Goal: Transaction & Acquisition: Download file/media

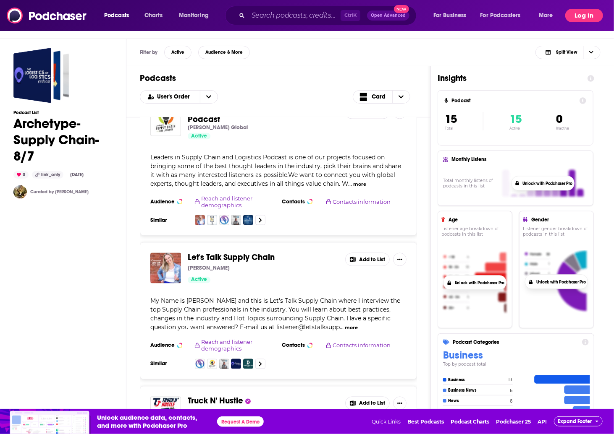
click at [590, 16] on button "Log In" at bounding box center [584, 15] width 38 height 13
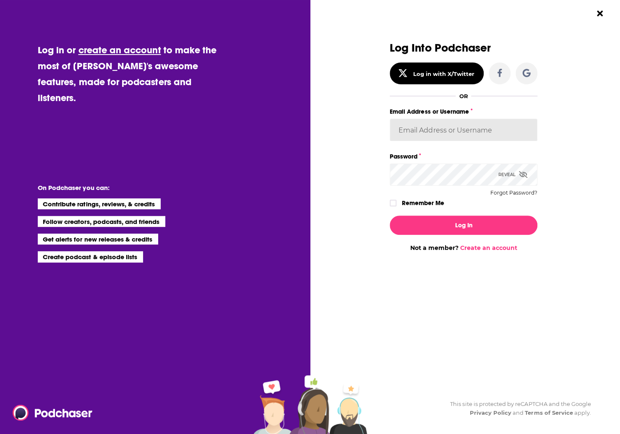
click at [410, 128] on input "Email Address or Username" at bounding box center [464, 130] width 148 height 23
type input "elizabeth.zheng"
click at [390, 216] on button "Log In" at bounding box center [464, 225] width 148 height 19
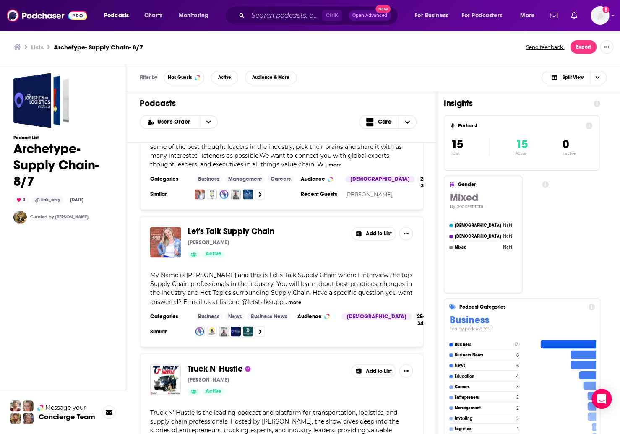
scroll to position [661, 0]
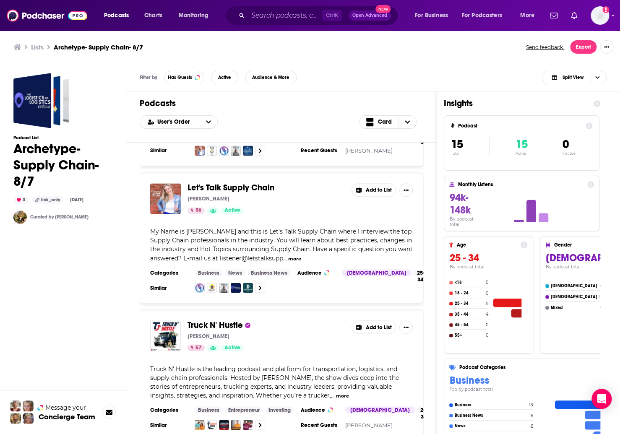
click at [499, 55] on div "Lists Archetype- Supply Chain- 8/7 Send feedback. Export" at bounding box center [310, 47] width 620 height 34
click at [588, 47] on button "Export" at bounding box center [583, 46] width 26 height 13
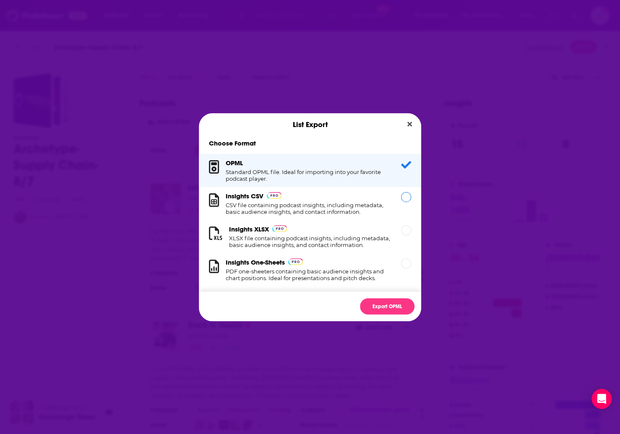
scroll to position [16, 0]
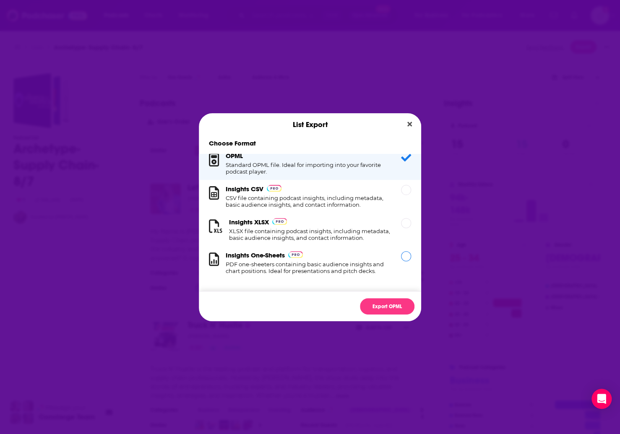
click at [379, 250] on div "Insights One-Sheets PDF one-sheeters containing basic audience insights and cha…" at bounding box center [310, 262] width 222 height 33
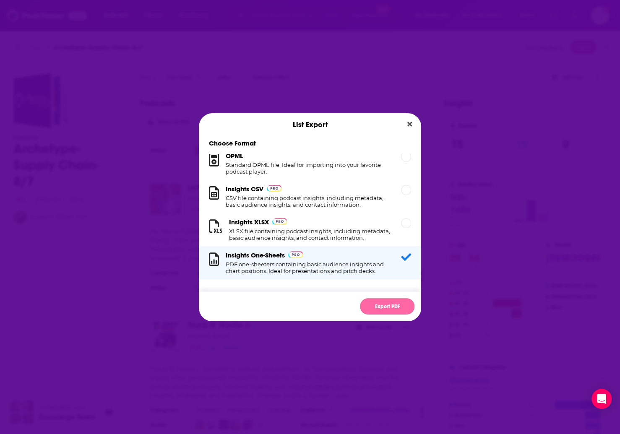
click at [392, 304] on button "Export PDF" at bounding box center [387, 306] width 55 height 16
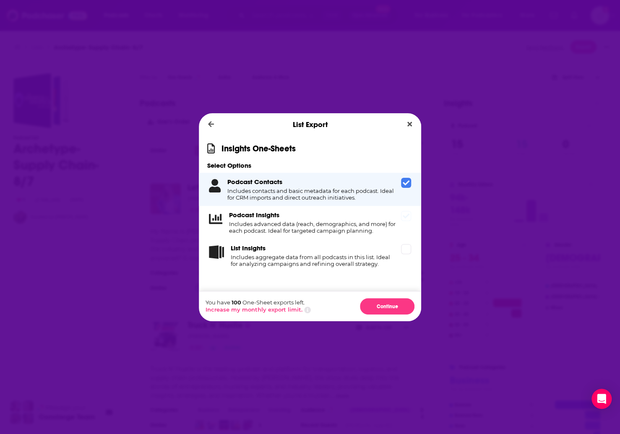
click at [354, 233] on h4 "Includes advanced data (reach, demographics, and more) for each podcast. Ideal …" at bounding box center [313, 227] width 169 height 13
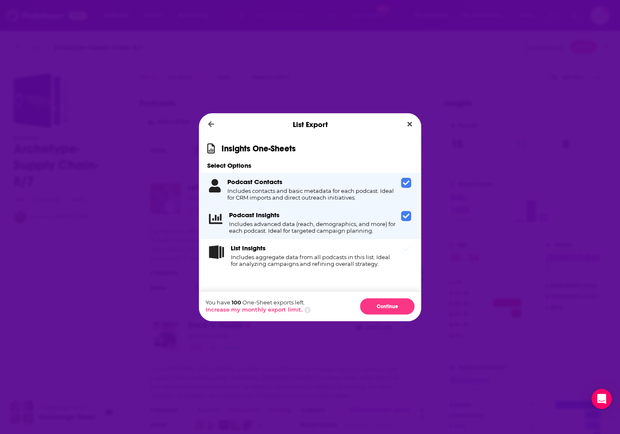
click at [351, 251] on div "List Insights Includes aggregate data from all podcasts in this list. Ideal for…" at bounding box center [314, 255] width 167 height 23
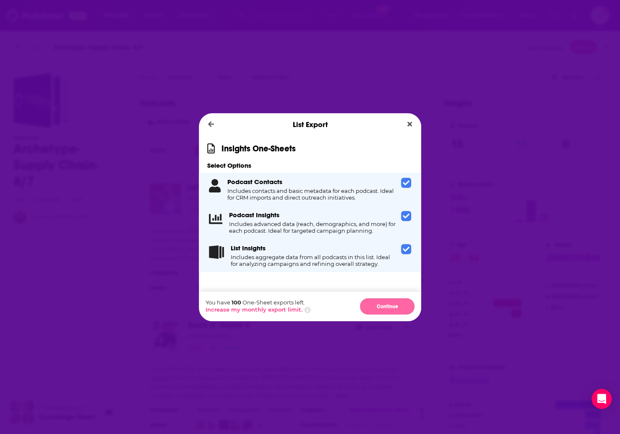
click at [385, 307] on button "Continue" at bounding box center [387, 306] width 55 height 16
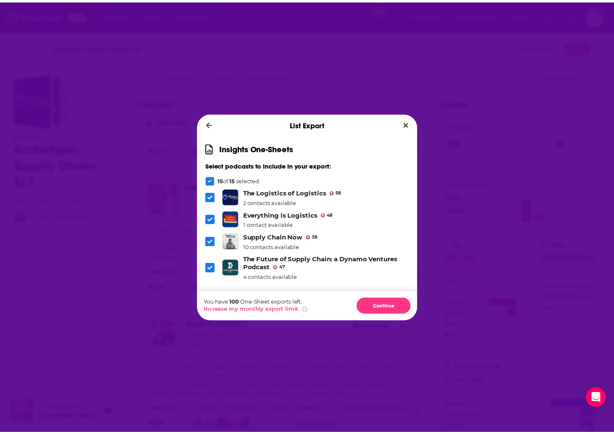
scroll to position [261, 0]
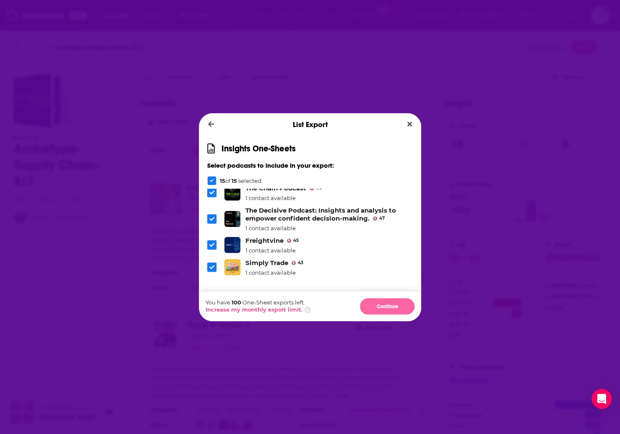
click at [395, 302] on button "Continue" at bounding box center [387, 306] width 55 height 16
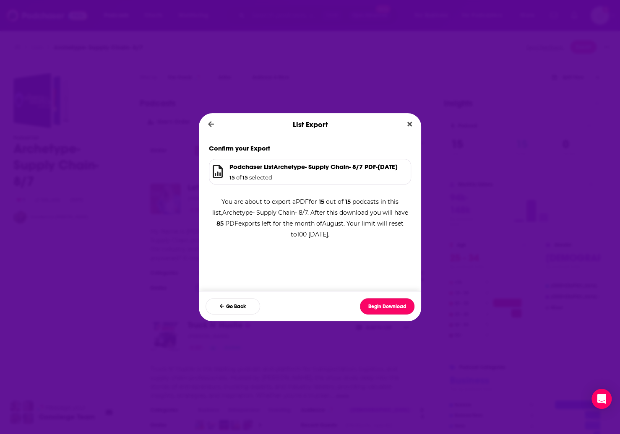
click at [395, 302] on button "Begin Download" at bounding box center [387, 306] width 55 height 16
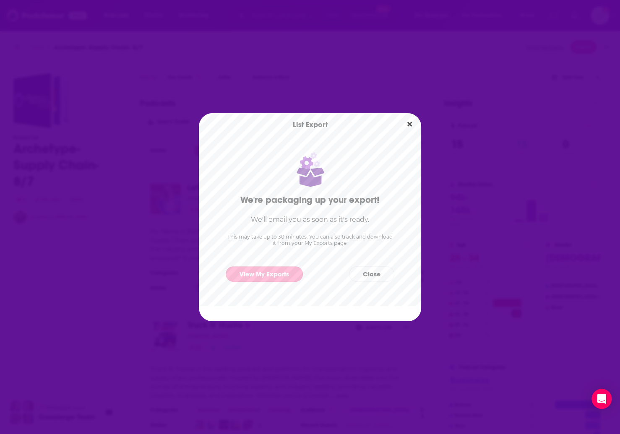
click at [281, 275] on link "View My Exports" at bounding box center [264, 275] width 77 height 16
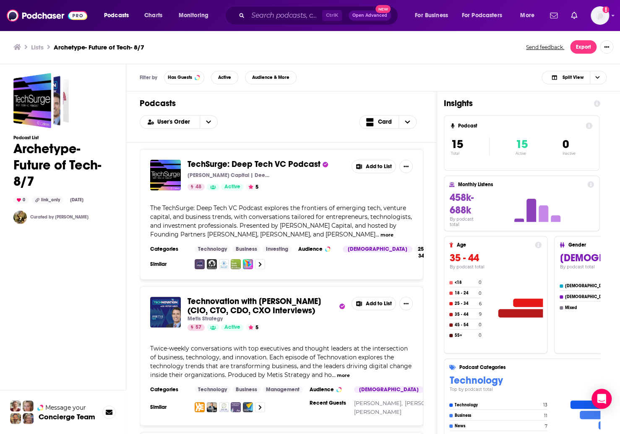
click at [364, 133] on div "Podcasts User's Order Card" at bounding box center [281, 117] width 311 height 51
click at [584, 51] on button "Export" at bounding box center [583, 46] width 26 height 13
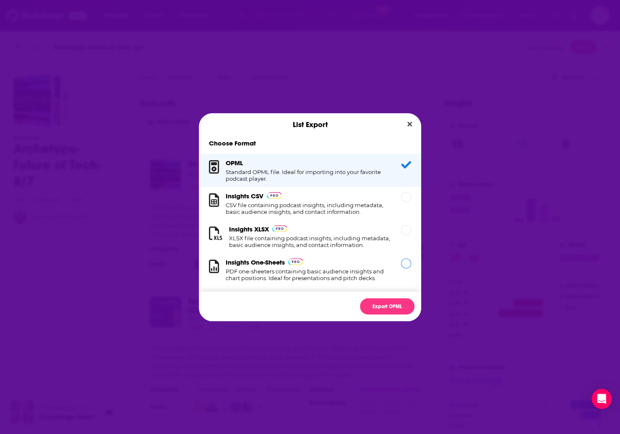
click at [374, 275] on div "Insights One-Sheets PDF one-sheeters containing basic audience insights and cha…" at bounding box center [308, 270] width 165 height 23
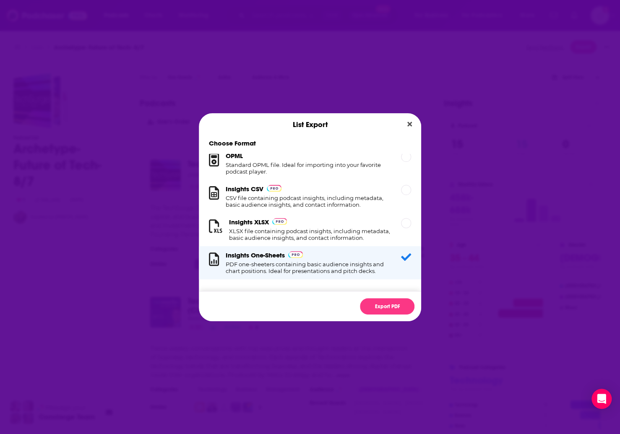
scroll to position [15, 0]
click at [393, 312] on button "Export PDF" at bounding box center [387, 306] width 55 height 16
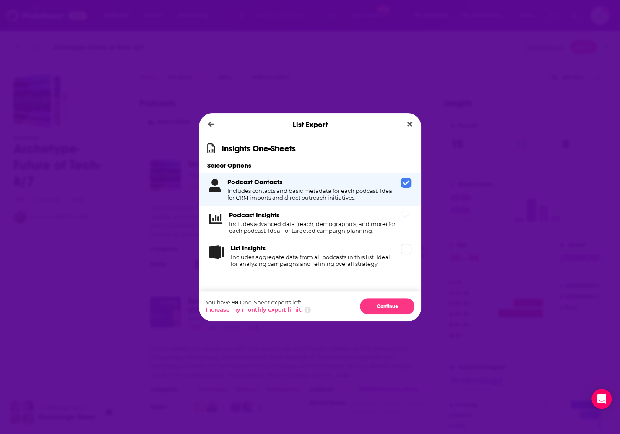
click at [362, 232] on h4 "Includes advanced data (reach, demographics, and more) for each podcast. Ideal …" at bounding box center [313, 227] width 169 height 13
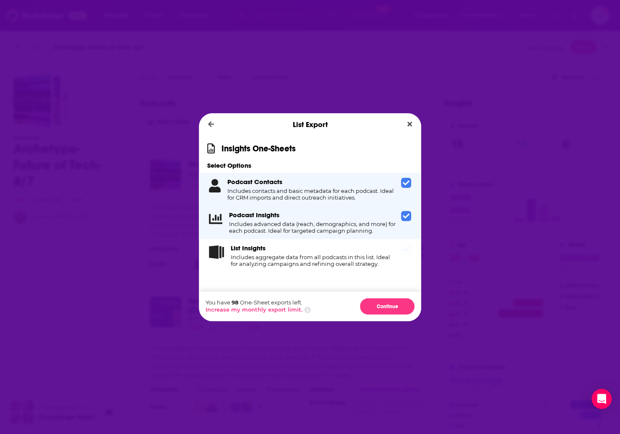
click at [365, 255] on div "List Insights Includes aggregate data from all podcasts in this list. Ideal for…" at bounding box center [314, 255] width 167 height 23
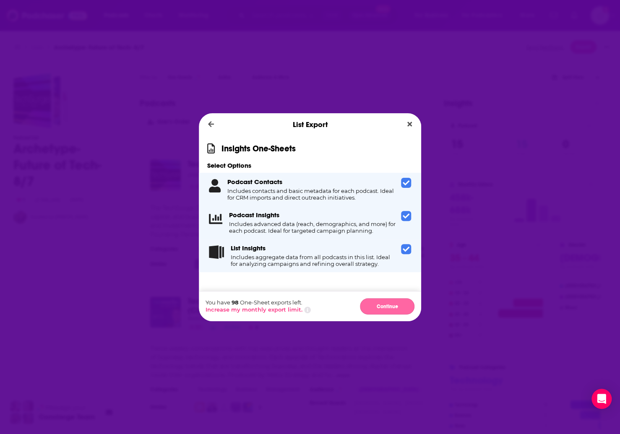
click at [398, 305] on button "Continue" at bounding box center [387, 306] width 55 height 16
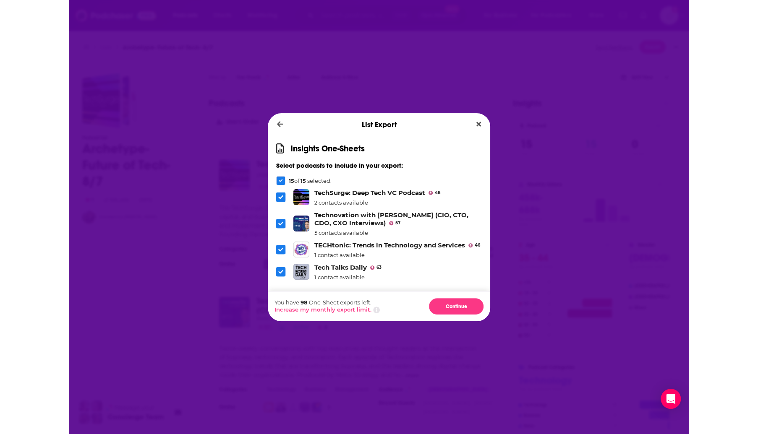
scroll to position [269, 0]
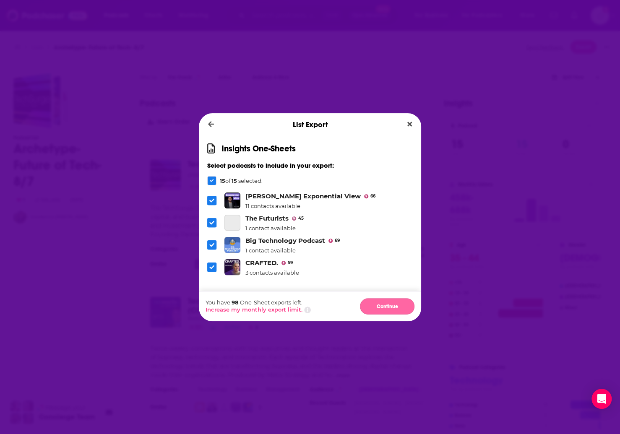
click at [389, 308] on button "Continue" at bounding box center [387, 306] width 55 height 16
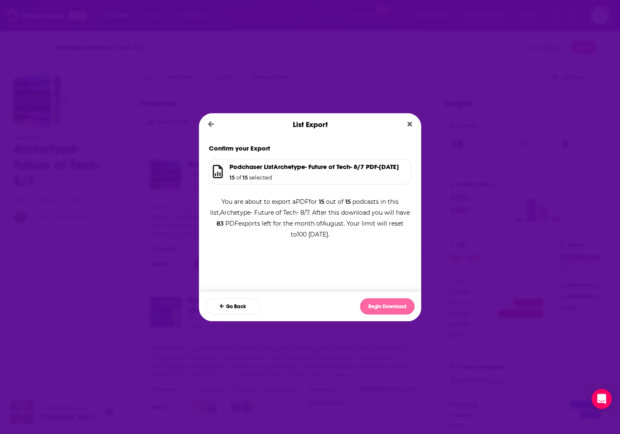
click at [401, 311] on button "Begin Download" at bounding box center [387, 306] width 55 height 16
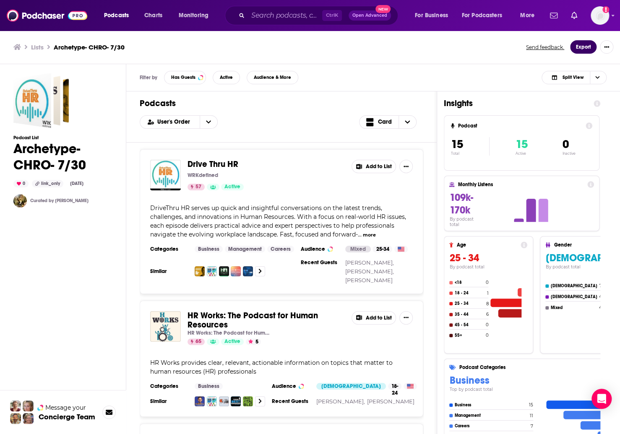
click at [592, 47] on button "Export" at bounding box center [583, 46] width 26 height 13
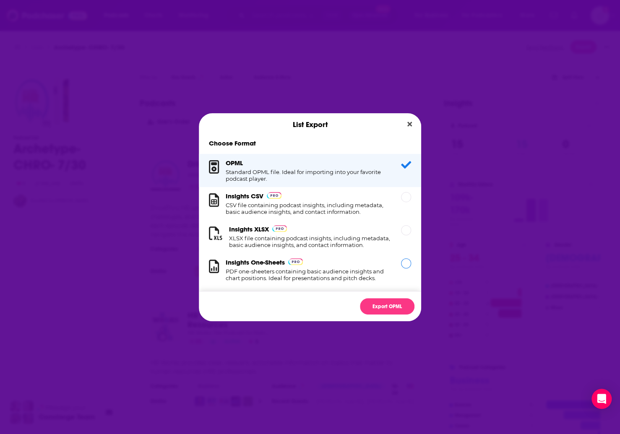
click at [398, 266] on div "Insights One-Sheets PDF one-sheeters containing basic audience insights and cha…" at bounding box center [310, 270] width 222 height 33
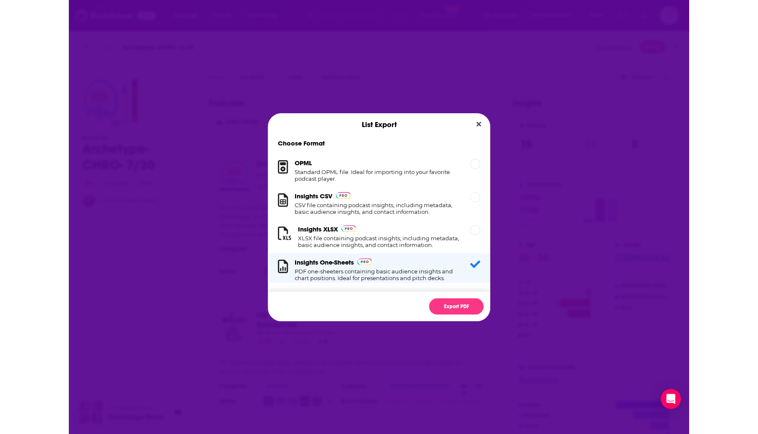
scroll to position [16, 0]
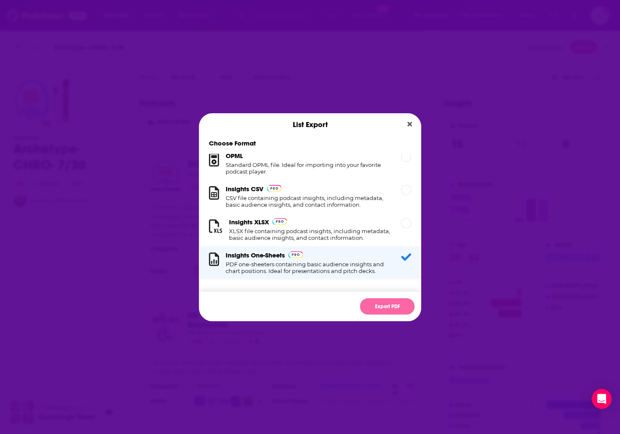
click at [391, 303] on button "Export PDF" at bounding box center [387, 306] width 55 height 16
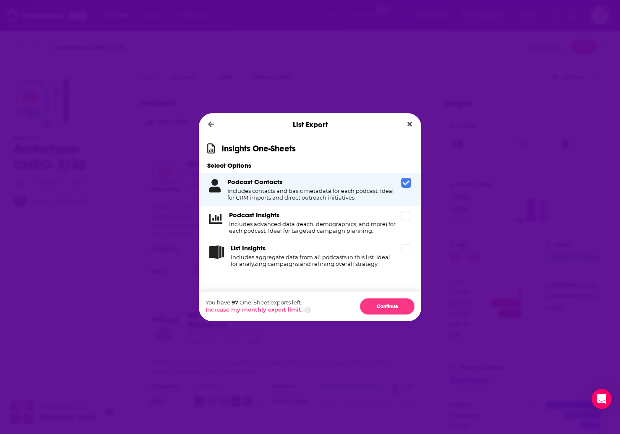
click at [265, 219] on h3 "Podcast Insights" at bounding box center [254, 215] width 50 height 8
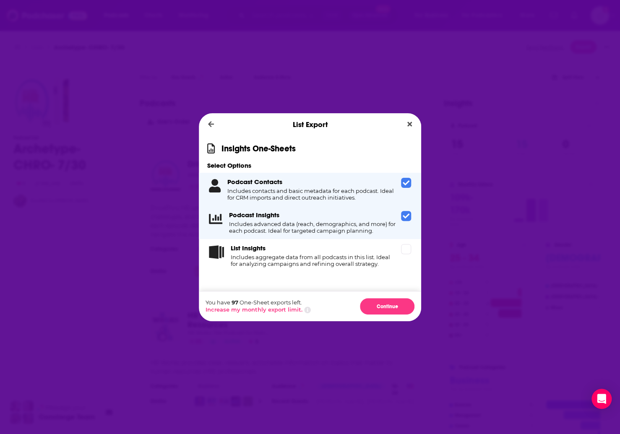
click at [280, 259] on h4 "Includes aggregate data from all podcasts in this list. Ideal for analyzing cam…" at bounding box center [314, 260] width 167 height 13
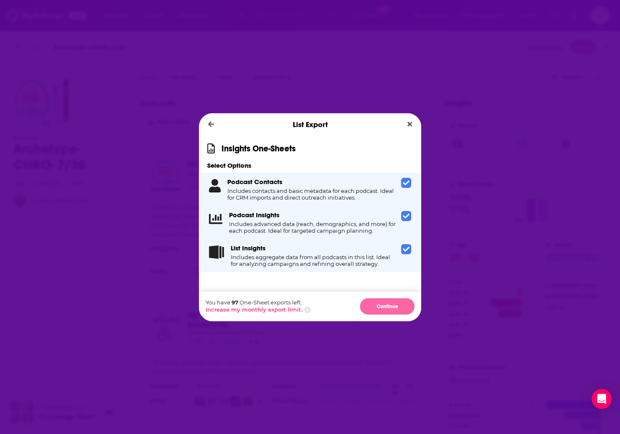
click at [388, 311] on button "Continue" at bounding box center [387, 306] width 55 height 16
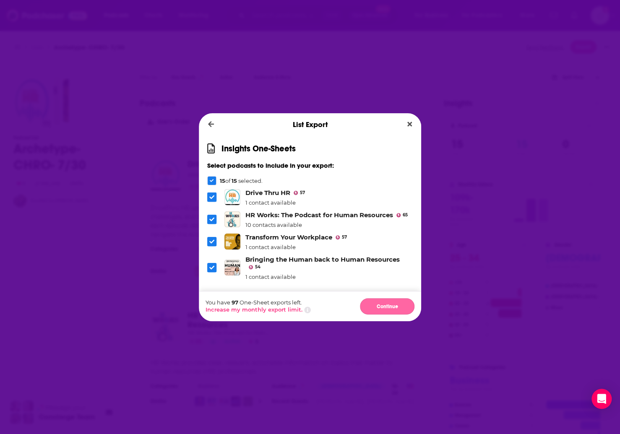
click at [397, 301] on button "Continue" at bounding box center [387, 306] width 55 height 16
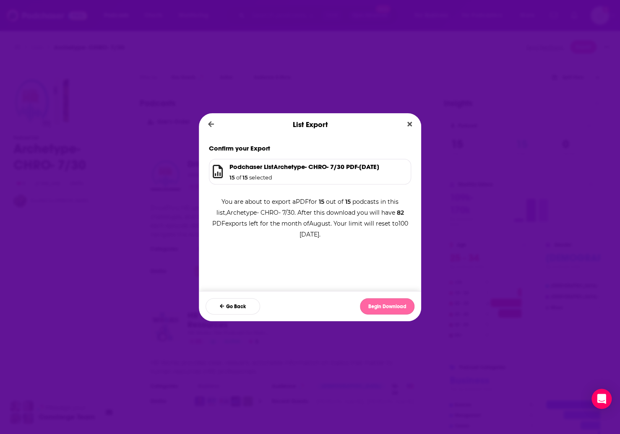
click at [395, 309] on button "Begin Download" at bounding box center [387, 306] width 55 height 16
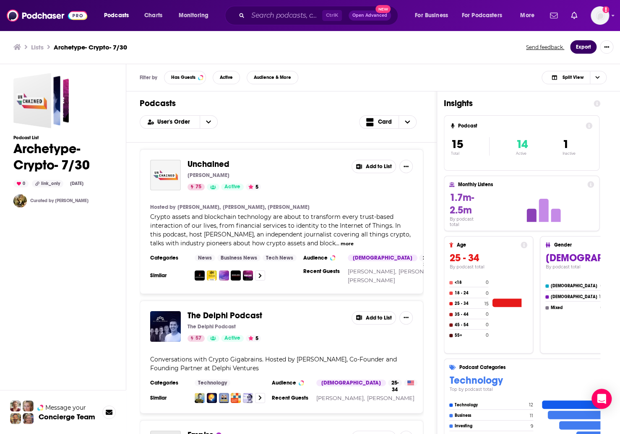
click at [591, 49] on button "Export" at bounding box center [583, 46] width 26 height 13
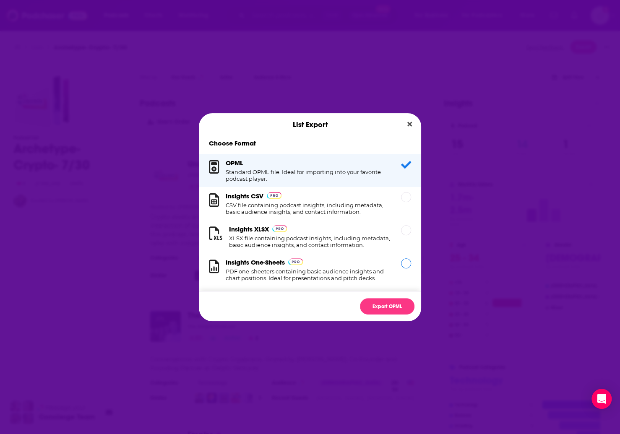
click at [352, 272] on div "Insights One-Sheets PDF one-sheeters containing basic audience insights and cha…" at bounding box center [308, 270] width 165 height 23
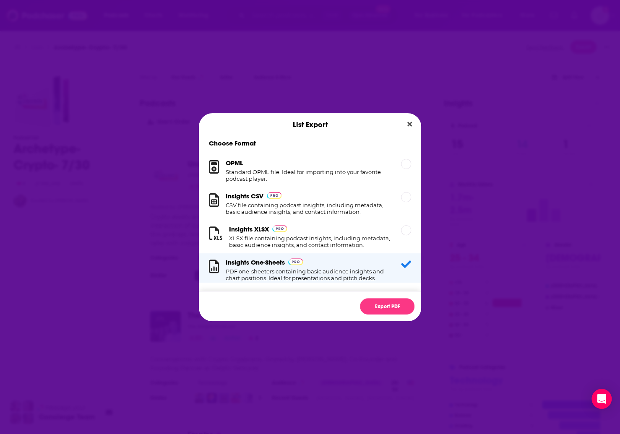
scroll to position [16, 0]
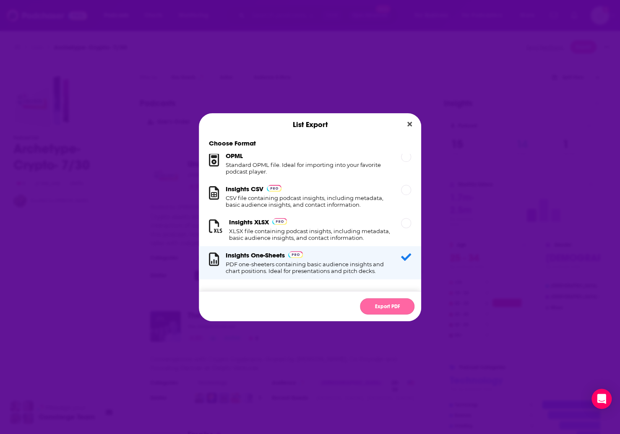
click at [378, 307] on button "Export PDF" at bounding box center [387, 306] width 55 height 16
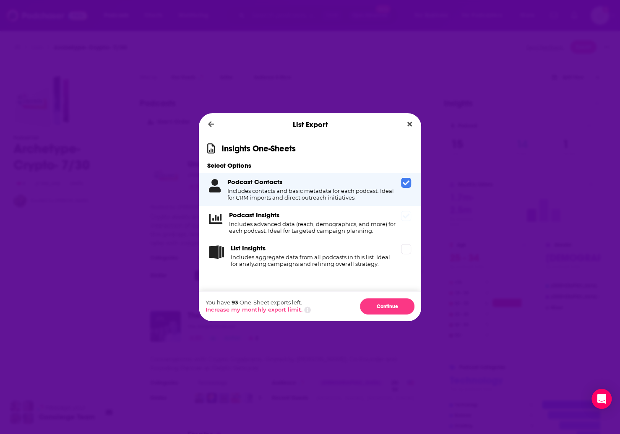
click at [344, 218] on div "Podcast Insights Includes advanced data (reach, demographics, and more) for eac…" at bounding box center [313, 222] width 169 height 23
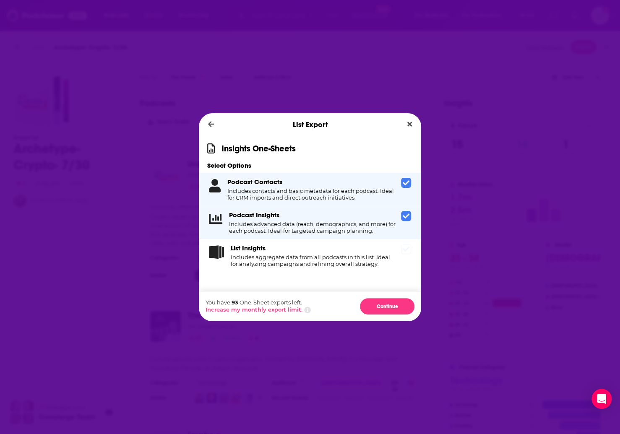
click at [356, 258] on h4 "Includes aggregate data from all podcasts in this list. Ideal for analyzing cam…" at bounding box center [314, 260] width 167 height 13
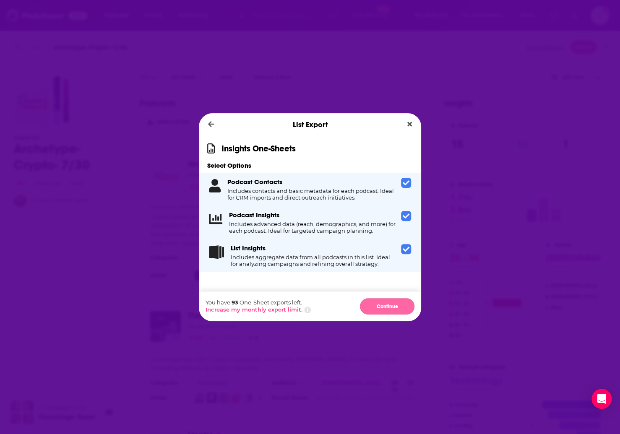
click at [383, 313] on button "Continue" at bounding box center [387, 306] width 55 height 16
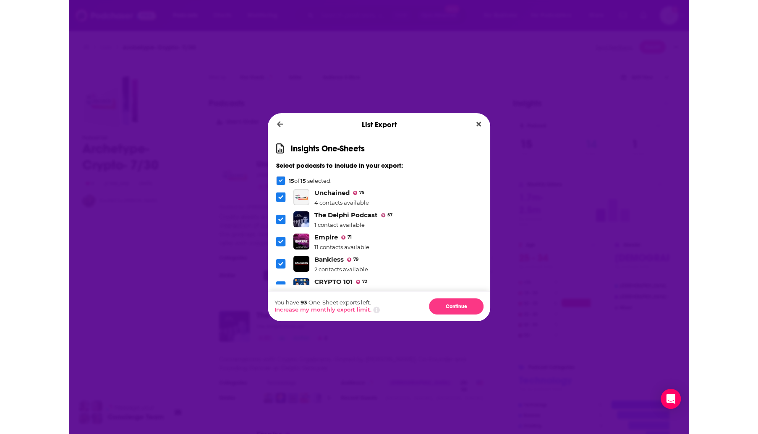
scroll to position [254, 0]
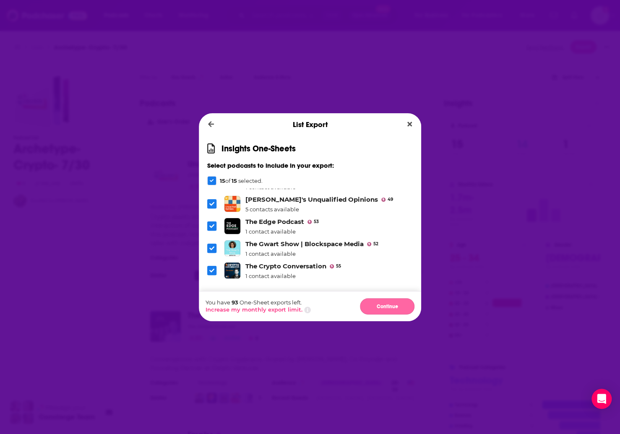
click at [395, 308] on button "Continue" at bounding box center [387, 306] width 55 height 16
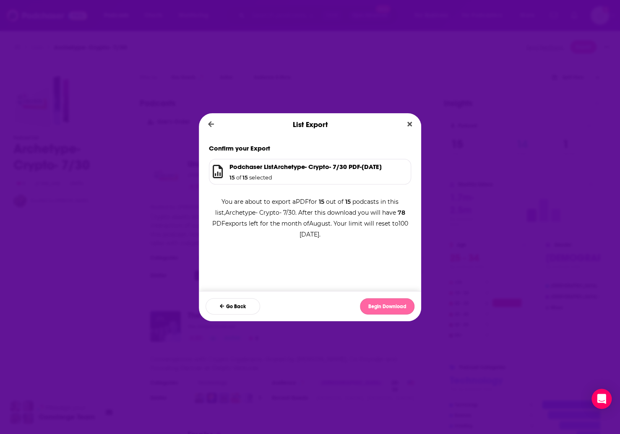
click at [390, 309] on button "Begin Download" at bounding box center [387, 306] width 55 height 16
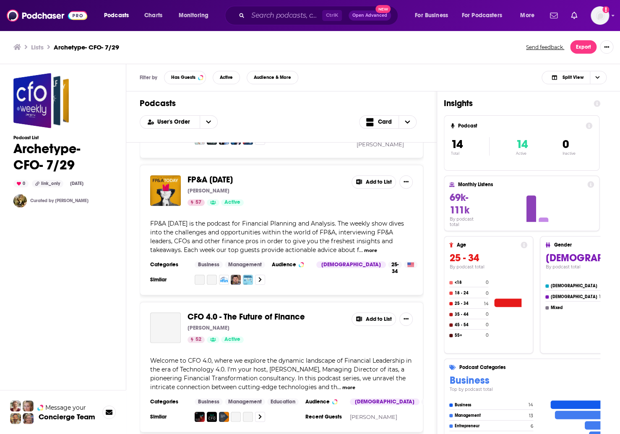
scroll to position [270, 0]
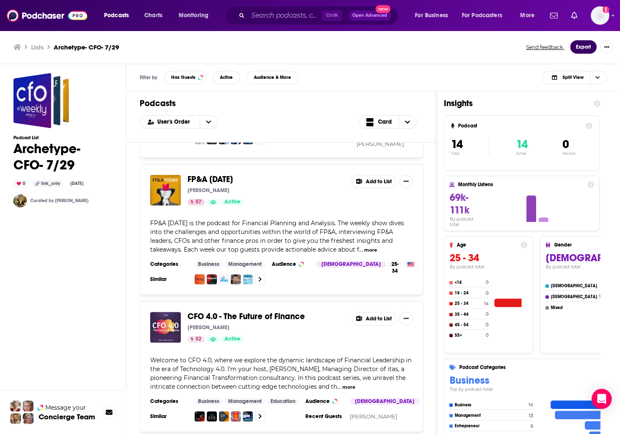
click at [578, 50] on button "Export" at bounding box center [583, 46] width 26 height 13
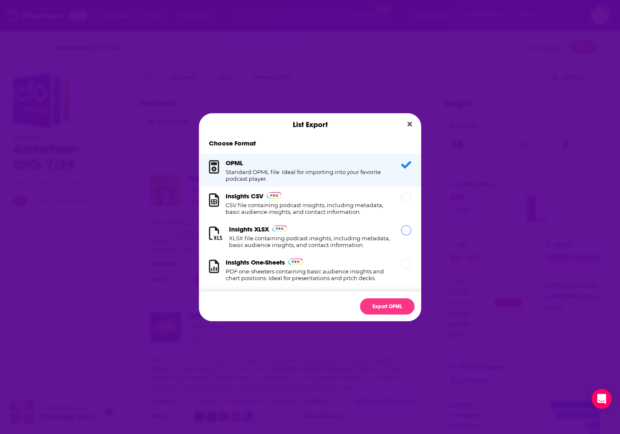
scroll to position [16, 0]
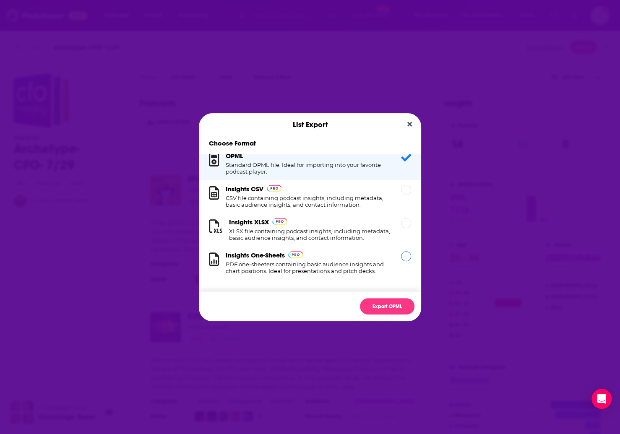
click at [323, 264] on h1 "PDF one-sheeters containing basic audience insights and chart positions. Ideal …" at bounding box center [308, 267] width 165 height 13
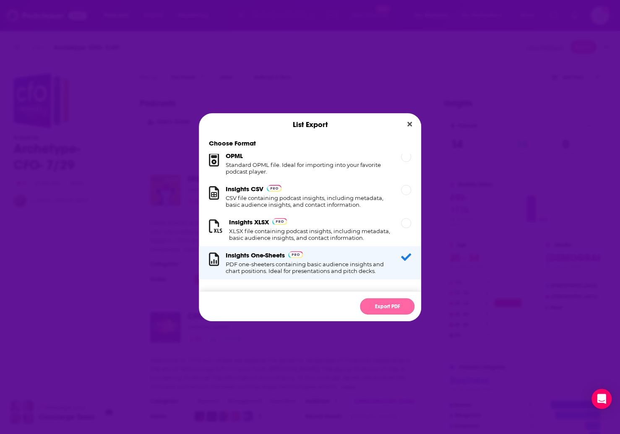
click at [387, 310] on button "Export PDF" at bounding box center [387, 306] width 55 height 16
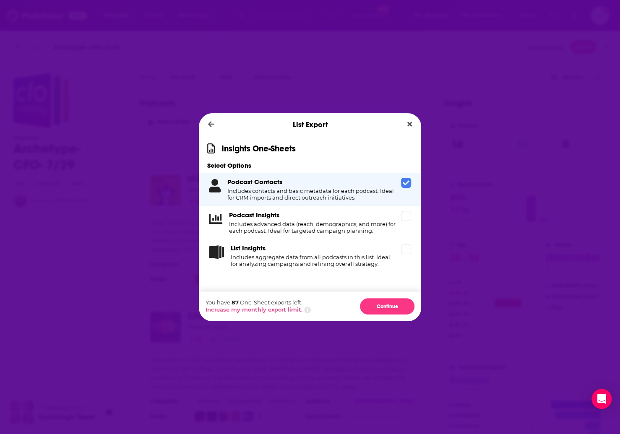
click at [375, 213] on div "Podcast Insights Includes advanced data (reach, demographics, and more) for eac…" at bounding box center [313, 222] width 169 height 23
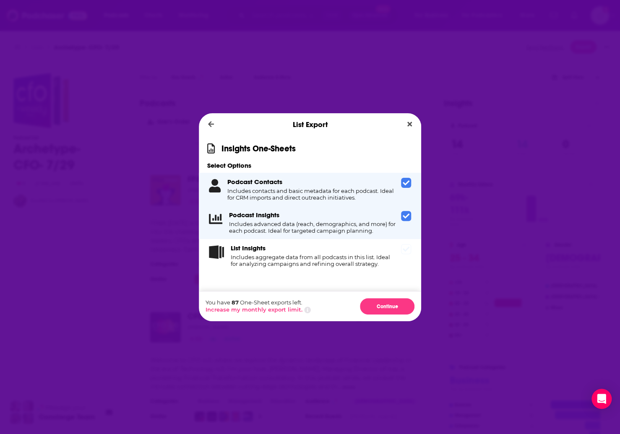
click at [377, 259] on h4 "Includes aggregate data from all podcasts in this list. Ideal for analyzing cam…" at bounding box center [314, 260] width 167 height 13
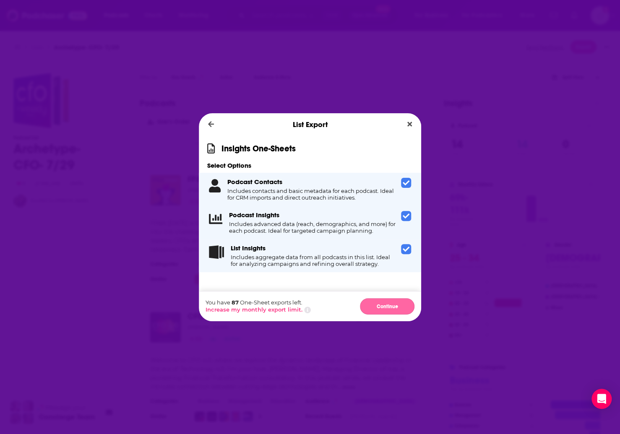
click at [386, 311] on button "Continue" at bounding box center [387, 306] width 55 height 16
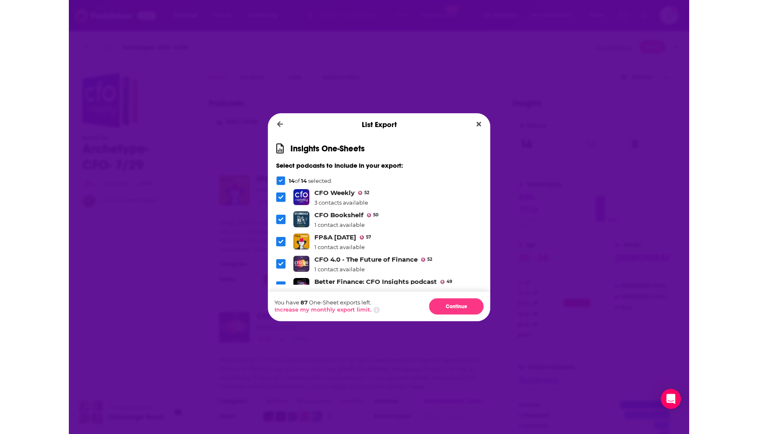
scroll to position [232, 0]
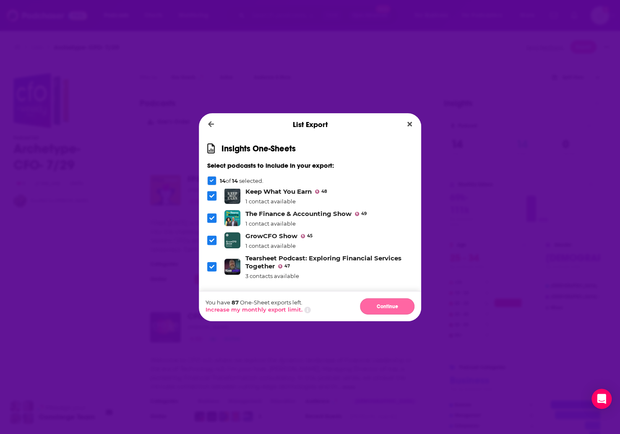
click at [376, 303] on button "Continue" at bounding box center [387, 306] width 55 height 16
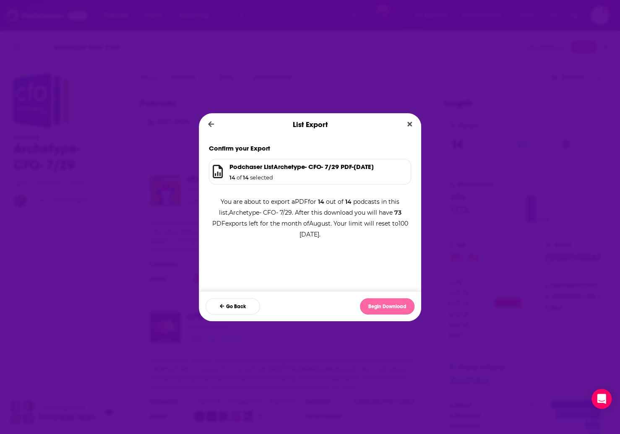
click at [378, 306] on button "Begin Download" at bounding box center [387, 306] width 55 height 16
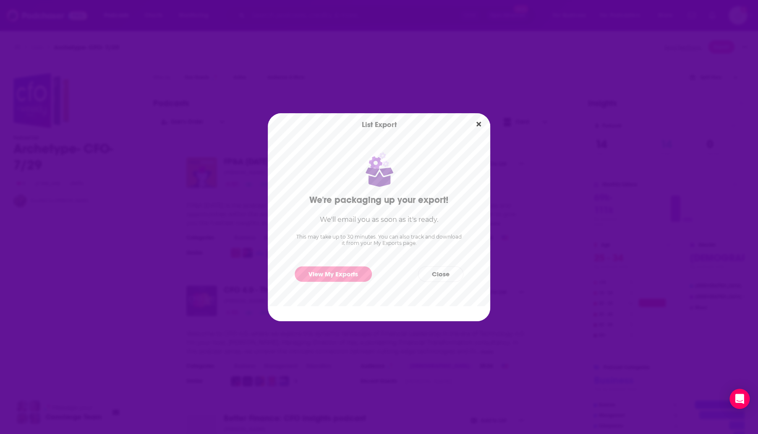
scroll to position [248, 0]
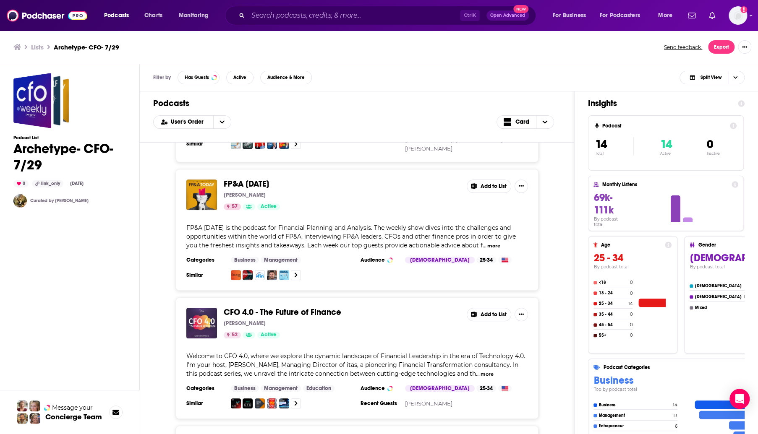
click at [495, 133] on div "List Export We're packaging up your export! We'll email you as soon as it's rea…" at bounding box center [379, 217] width 758 height 434
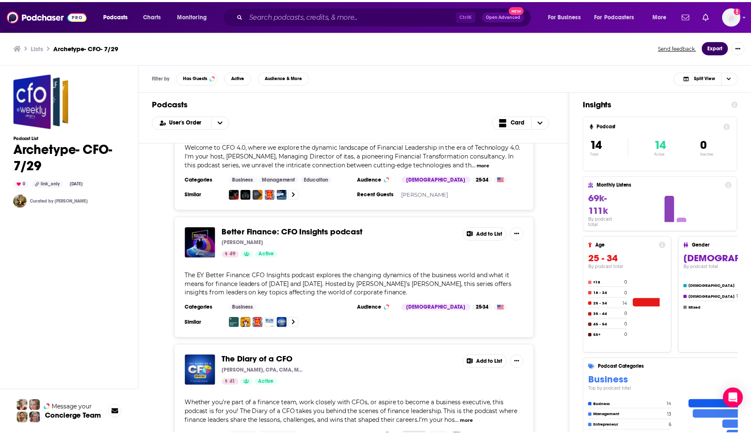
scroll to position [460, 0]
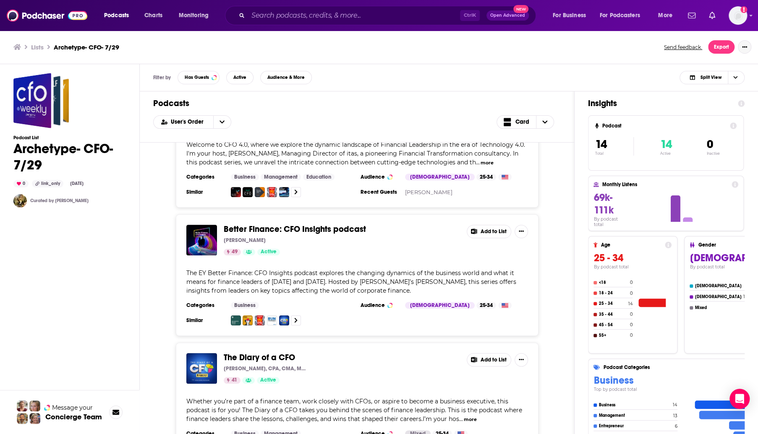
click at [620, 47] on button "Show More Button" at bounding box center [744, 46] width 13 height 13
click at [620, 18] on span "More" at bounding box center [665, 16] width 14 height 12
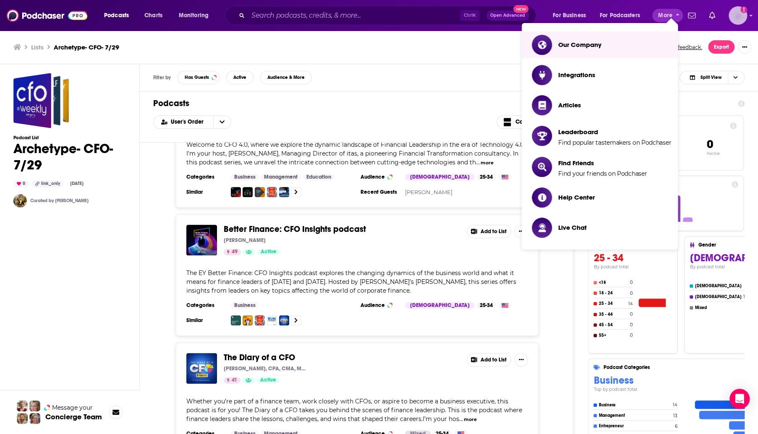
click at [620, 14] on img "Logged in as elizabeth.zheng" at bounding box center [738, 15] width 18 height 18
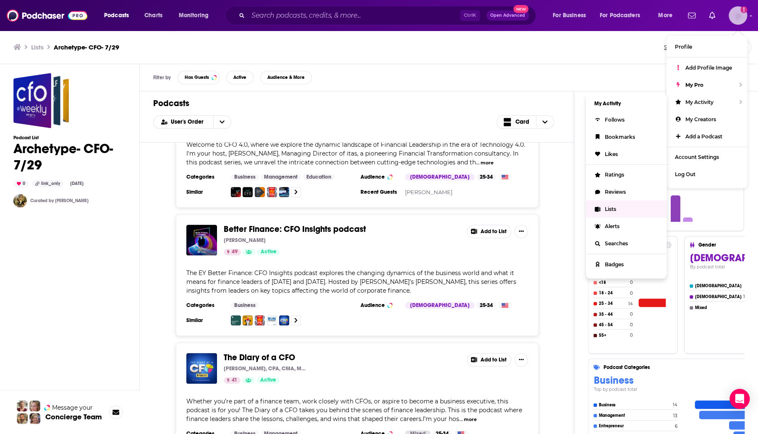
click at [617, 218] on link "Lists" at bounding box center [626, 209] width 81 height 17
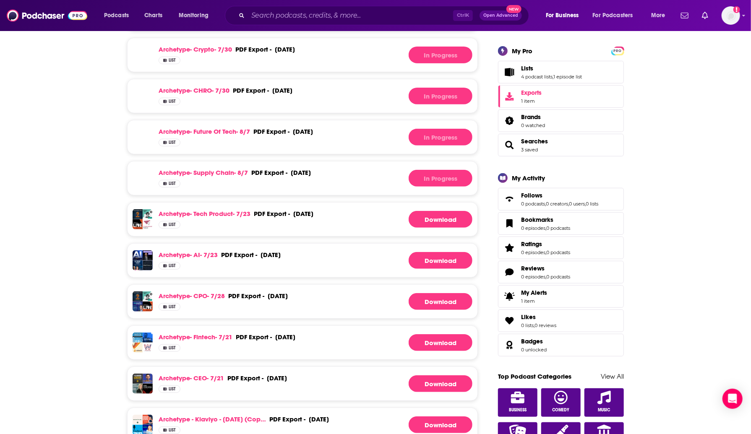
scroll to position [150, 0]
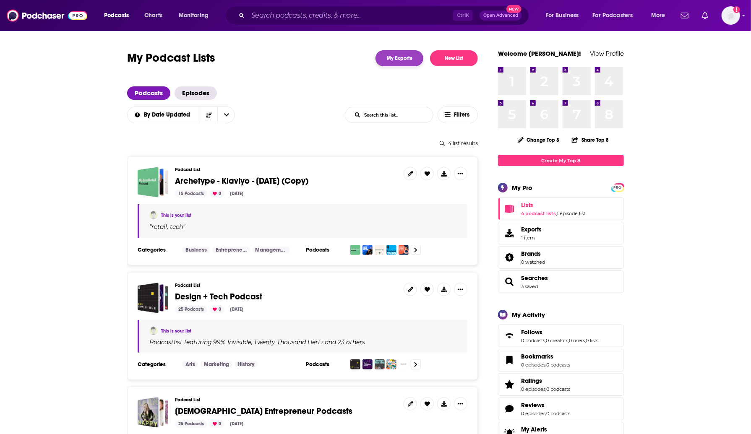
click at [400, 59] on link "My Exports" at bounding box center [400, 58] width 48 height 16
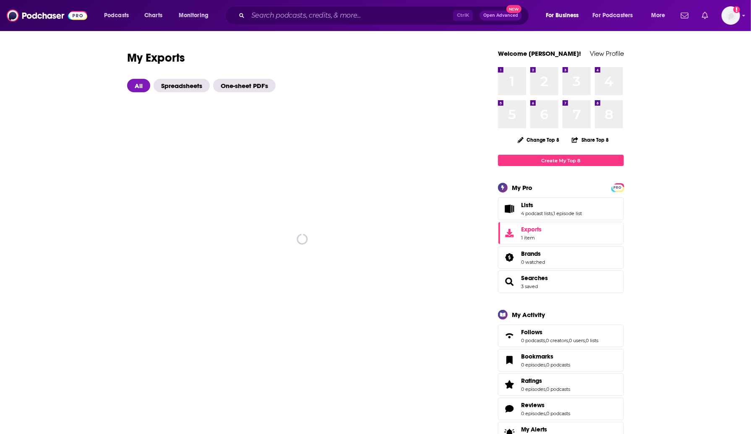
click at [705, 20] on link "Show notifications dropdown" at bounding box center [705, 15] width 13 height 14
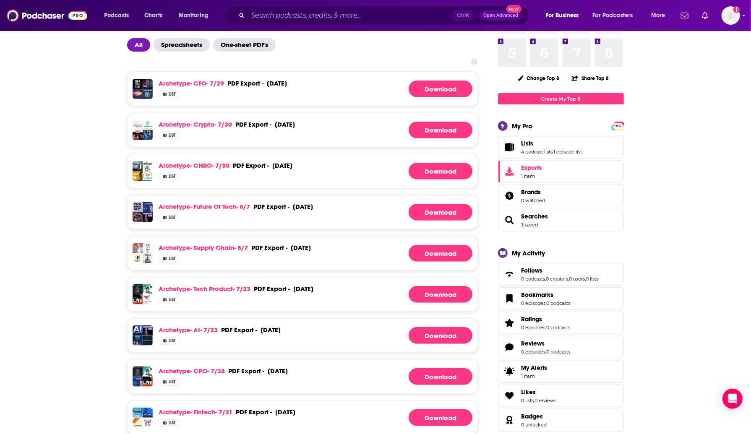
scroll to position [62, 0]
click at [449, 91] on button "Download" at bounding box center [441, 88] width 64 height 17
click at [447, 124] on button "Download" at bounding box center [441, 129] width 64 height 17
click at [439, 175] on button "Download" at bounding box center [441, 170] width 64 height 17
click at [440, 209] on button "Download" at bounding box center [441, 212] width 64 height 17
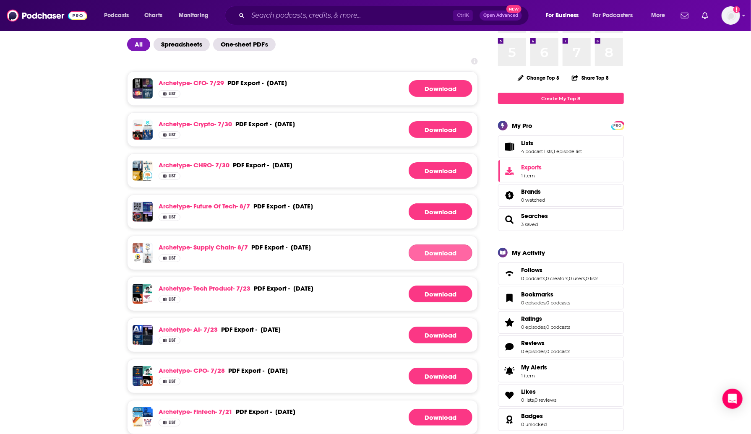
click at [442, 254] on button "Download" at bounding box center [441, 253] width 64 height 17
